Goal: Entertainment & Leisure: Consume media (video, audio)

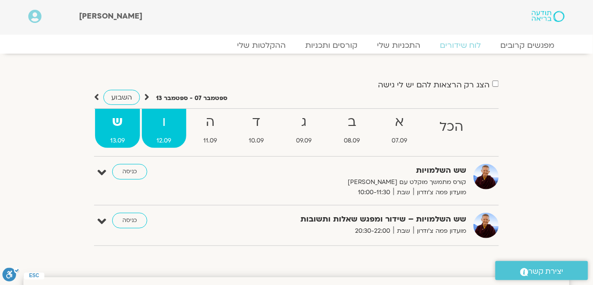
click at [168, 123] on strong "ו" at bounding box center [164, 122] width 45 height 22
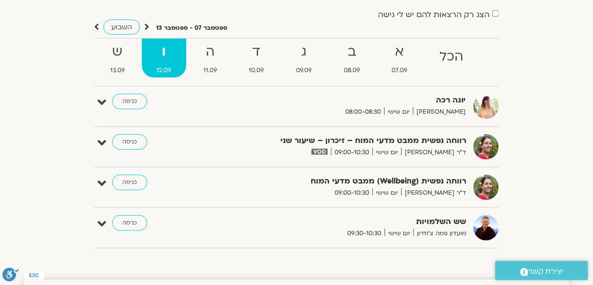
scroll to position [78, 0]
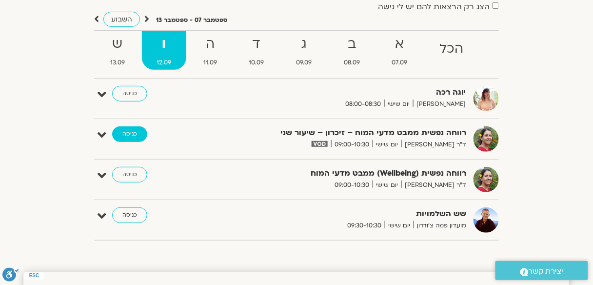
click at [125, 132] on link "כניסה" at bounding box center [129, 134] width 35 height 16
